Goal: Use online tool/utility: Utilize a website feature to perform a specific function

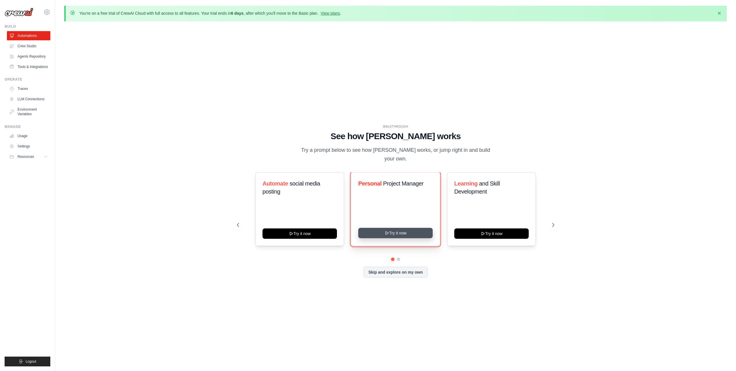
click at [421, 228] on button "Try it now" at bounding box center [395, 233] width 75 height 10
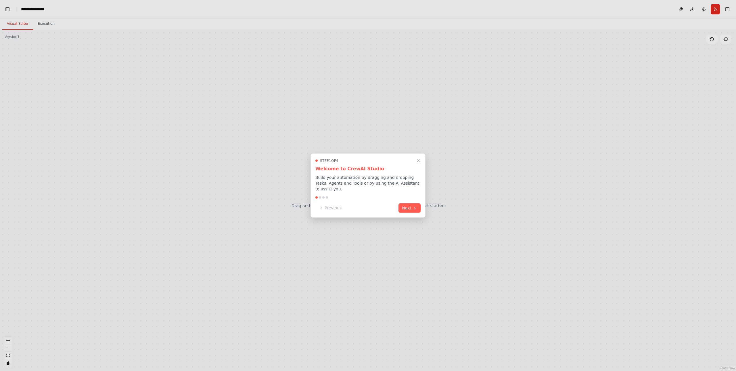
scroll to position [1941, 0]
